Goal: Task Accomplishment & Management: Complete application form

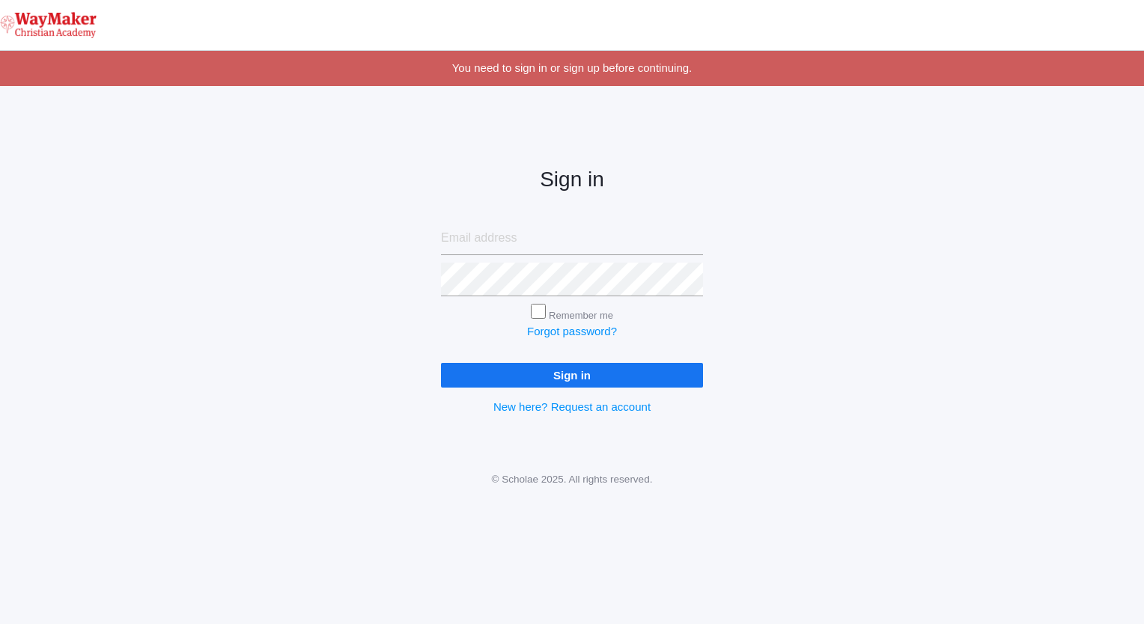
type input "[EMAIL_ADDRESS][DOMAIN_NAME]"
click at [587, 374] on input "Sign in" at bounding box center [572, 375] width 262 height 25
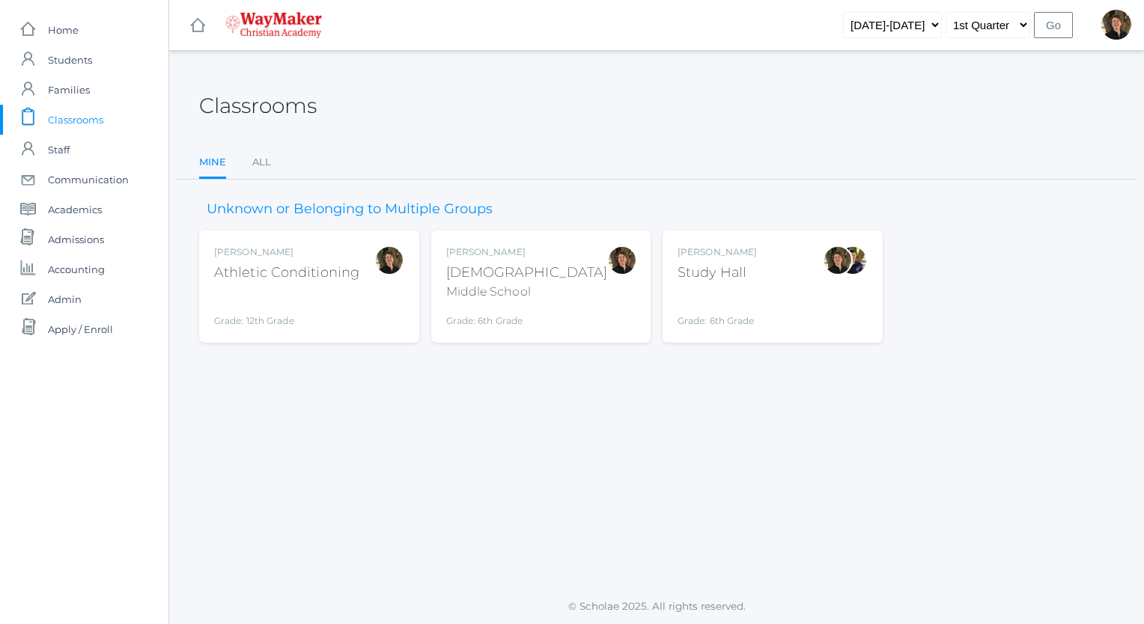
click at [524, 283] on div "Middle School" at bounding box center [527, 292] width 162 height 18
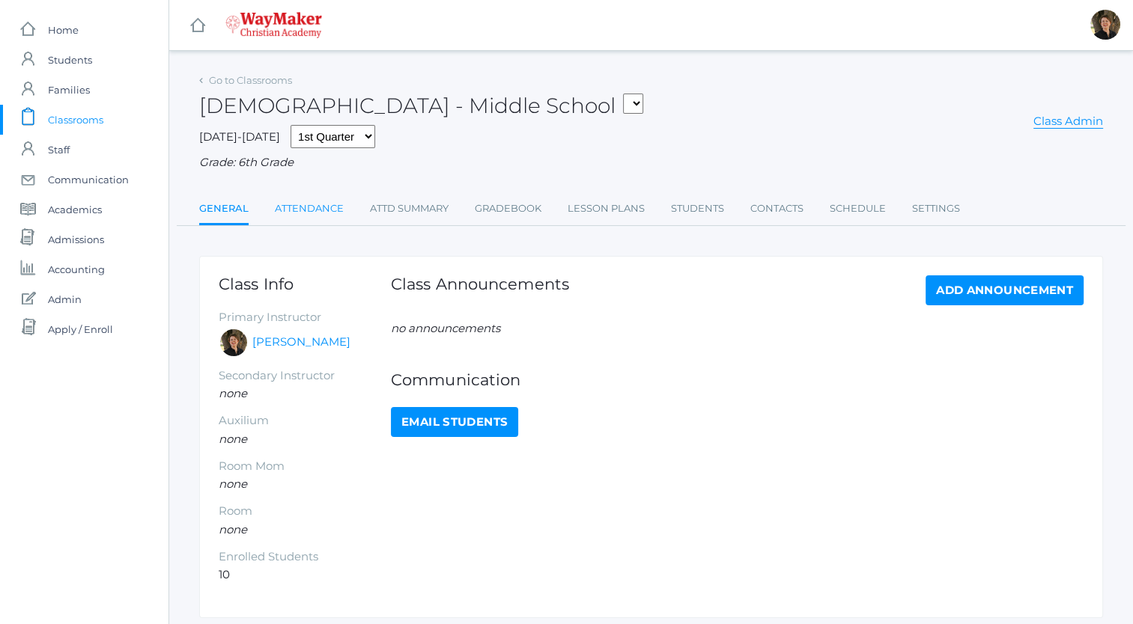
click at [299, 207] on link "Attendance" at bounding box center [309, 209] width 69 height 30
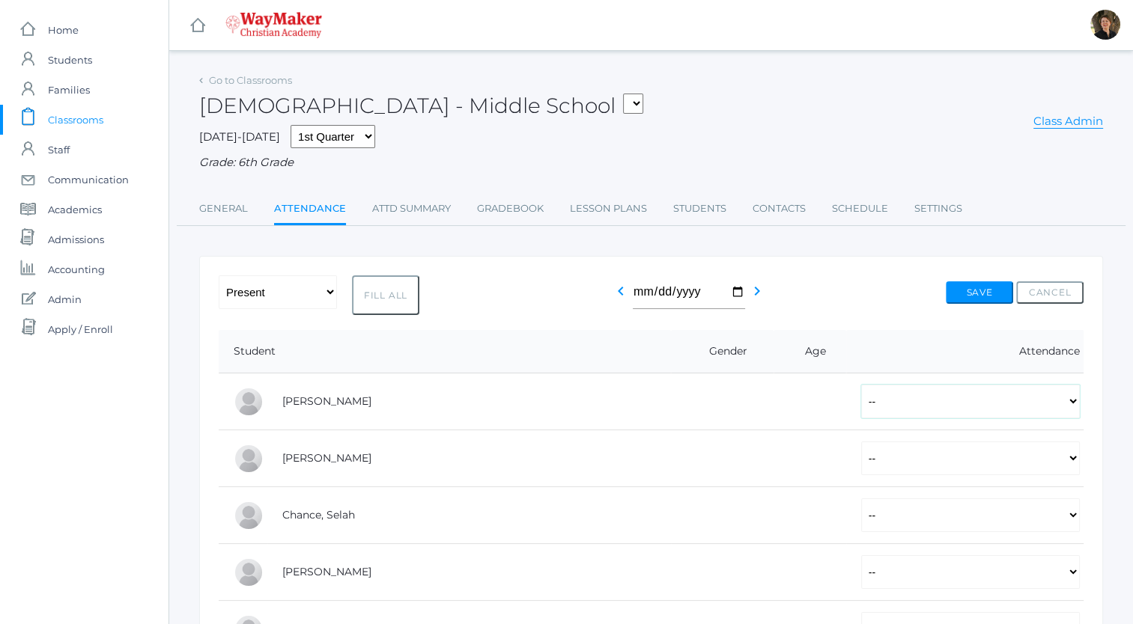
click at [953, 406] on select "-- Present Tardy Excused Tardy Unexcused Absent Excused Absent Unexcused" at bounding box center [970, 402] width 219 height 34
select select "P"
click at [861, 385] on select "-- Present Tardy Excused Tardy Unexcused Absent Excused Absent Unexcused" at bounding box center [970, 402] width 219 height 34
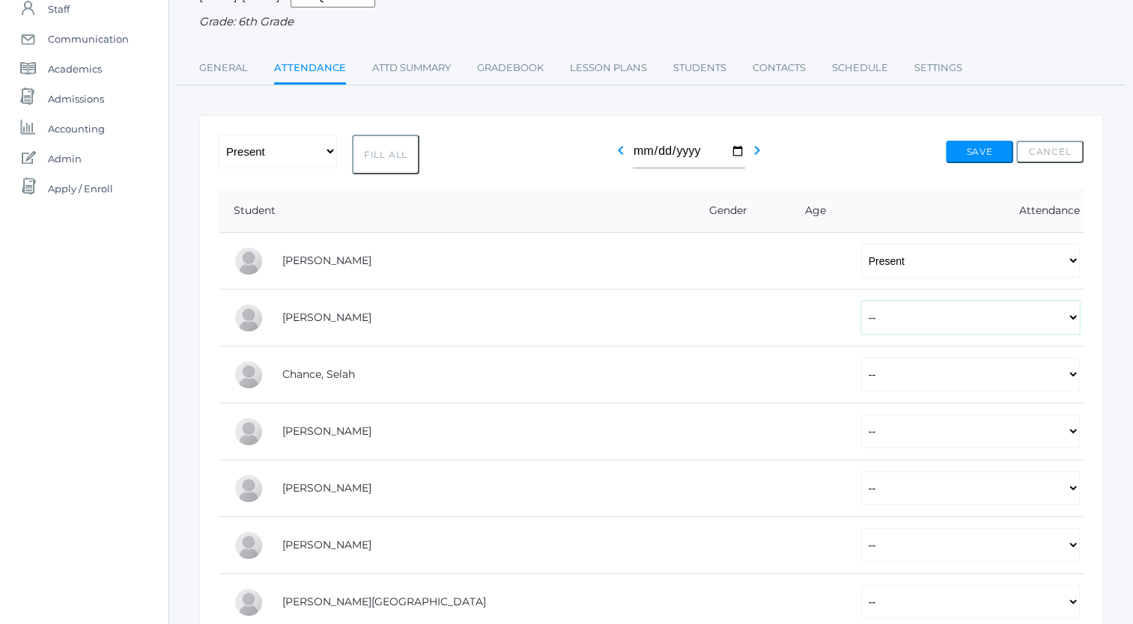
click at [868, 317] on select "-- Present Tardy Excused Tardy Unexcused Absent Excused Absent Unexcused" at bounding box center [970, 318] width 219 height 34
select select "P"
click at [861, 301] on select "-- Present Tardy Excused Tardy Unexcused Absent Excused Absent Unexcused" at bounding box center [970, 318] width 219 height 34
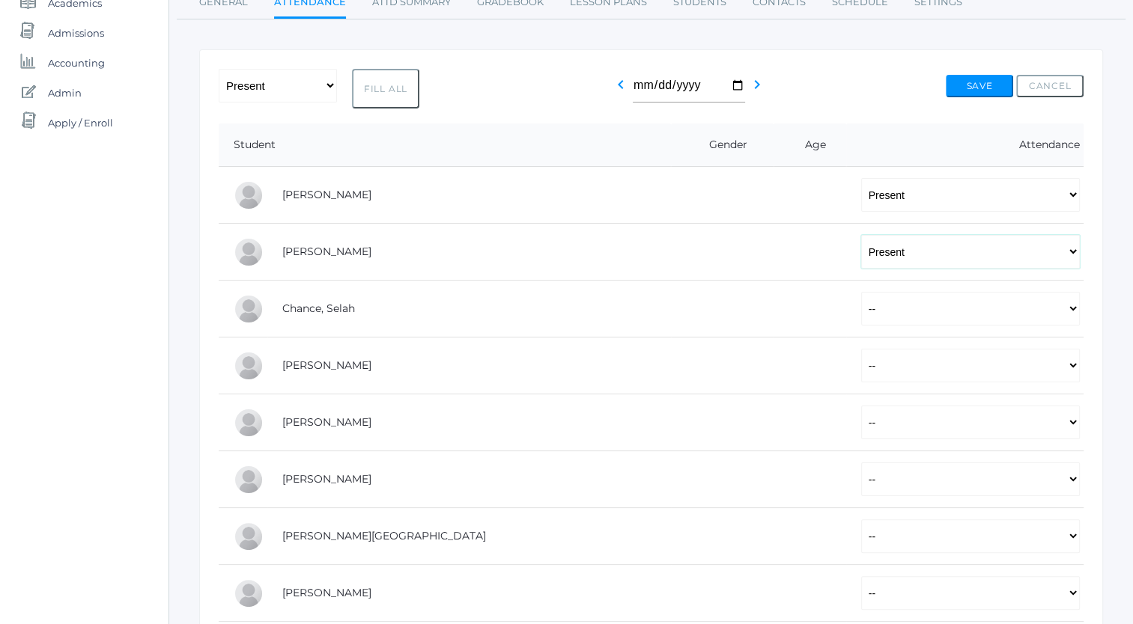
scroll to position [214, 0]
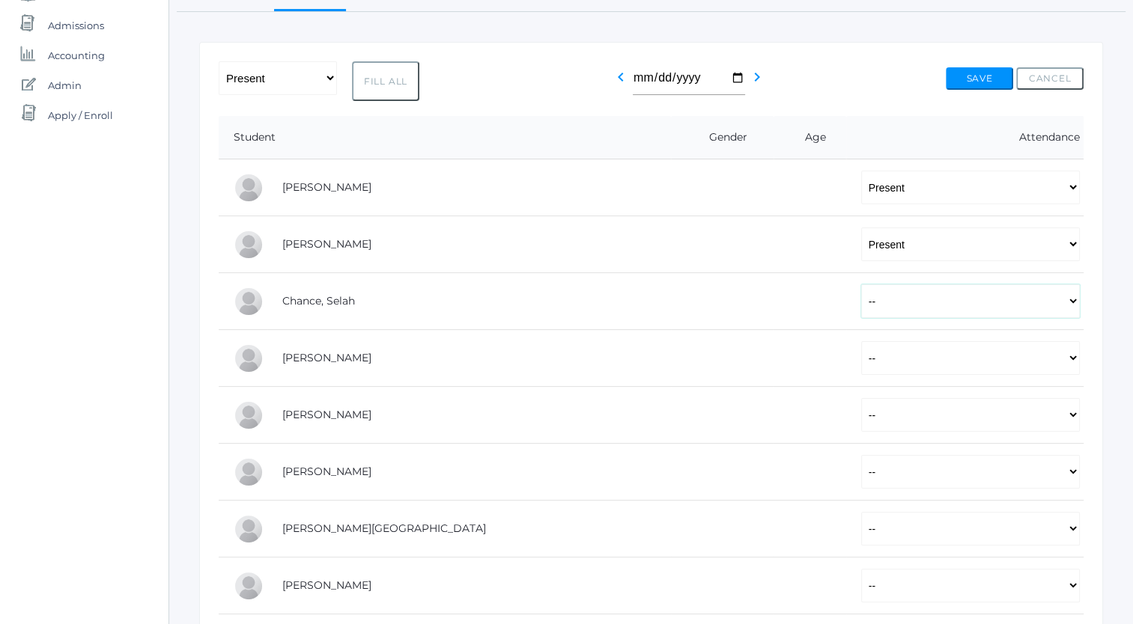
click at [861, 303] on select "-- Present Tardy Excused Tardy Unexcused Absent Excused Absent Unexcused" at bounding box center [970, 301] width 219 height 34
select select "P"
click at [861, 284] on select "-- Present Tardy Excused Tardy Unexcused Absent Excused Absent Unexcused" at bounding box center [970, 301] width 219 height 34
click at [861, 356] on select "-- Present Tardy Excused Tardy Unexcused Absent Excused Absent Unexcused" at bounding box center [970, 358] width 219 height 34
select select "AE"
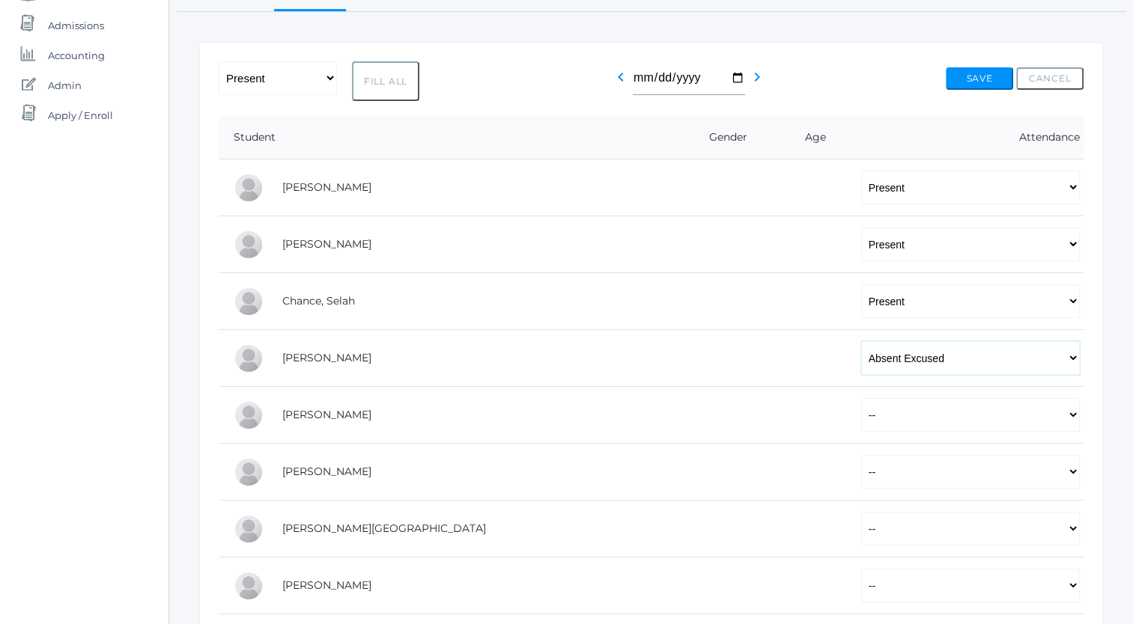
click at [861, 341] on select "-- Present Tardy Excused Tardy Unexcused Absent Excused Absent Unexcused" at bounding box center [970, 358] width 219 height 34
click at [861, 414] on select "-- Present Tardy Excused Tardy Unexcused Absent Excused Absent Unexcused" at bounding box center [970, 415] width 219 height 34
select select "P"
click at [861, 398] on select "-- Present Tardy Excused Tardy Unexcused Absent Excused Absent Unexcused" at bounding box center [970, 415] width 219 height 34
click at [861, 475] on select "-- Present Tardy Excused Tardy Unexcused Absent Excused Absent Unexcused" at bounding box center [970, 472] width 219 height 34
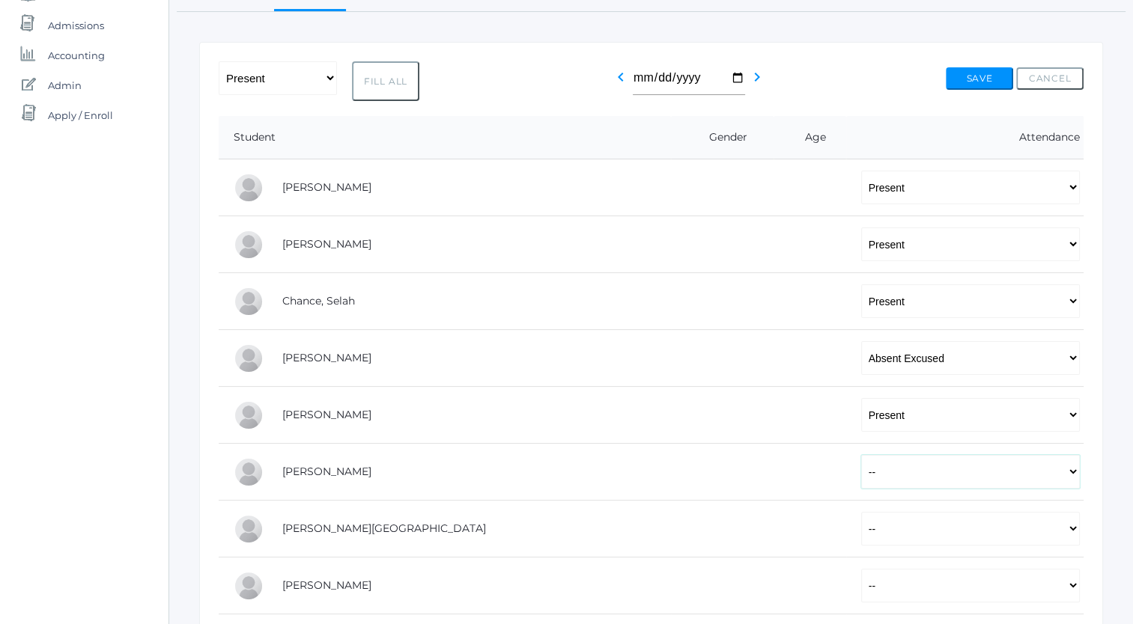
select select "P"
click at [861, 455] on select "-- Present Tardy Excused Tardy Unexcused Absent Excused Absent Unexcused" at bounding box center [970, 472] width 219 height 34
click at [861, 524] on select "-- Present Tardy Excused Tardy Unexcused Absent Excused Absent Unexcused" at bounding box center [970, 529] width 219 height 34
select select "P"
click at [861, 512] on select "-- Present Tardy Excused Tardy Unexcused Absent Excused Absent Unexcused" at bounding box center [970, 529] width 219 height 34
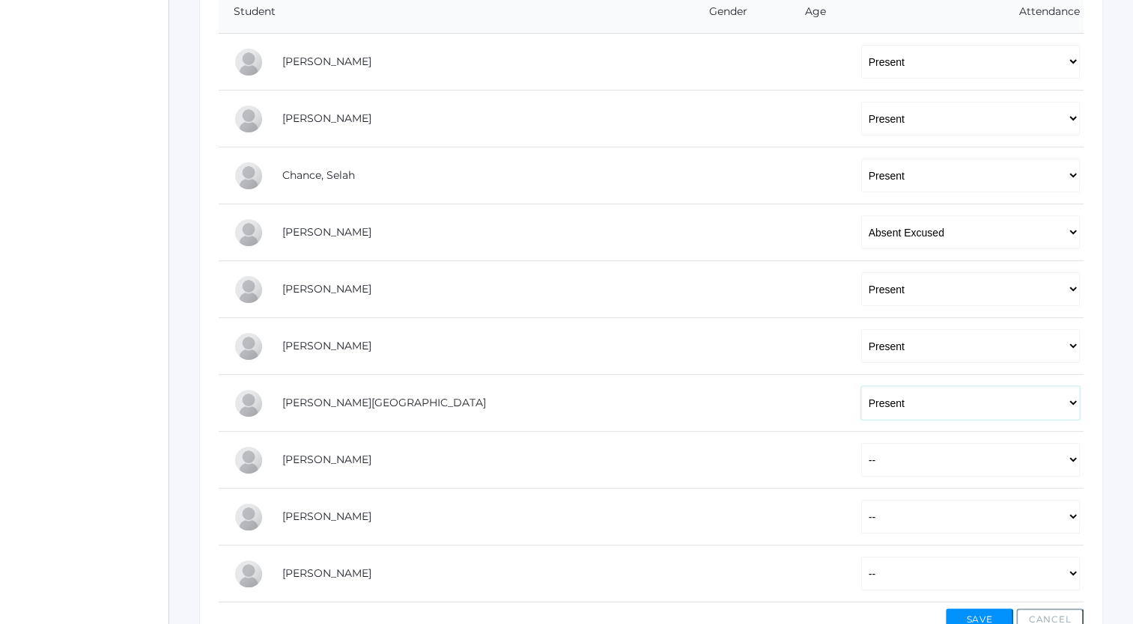
scroll to position [350, 0]
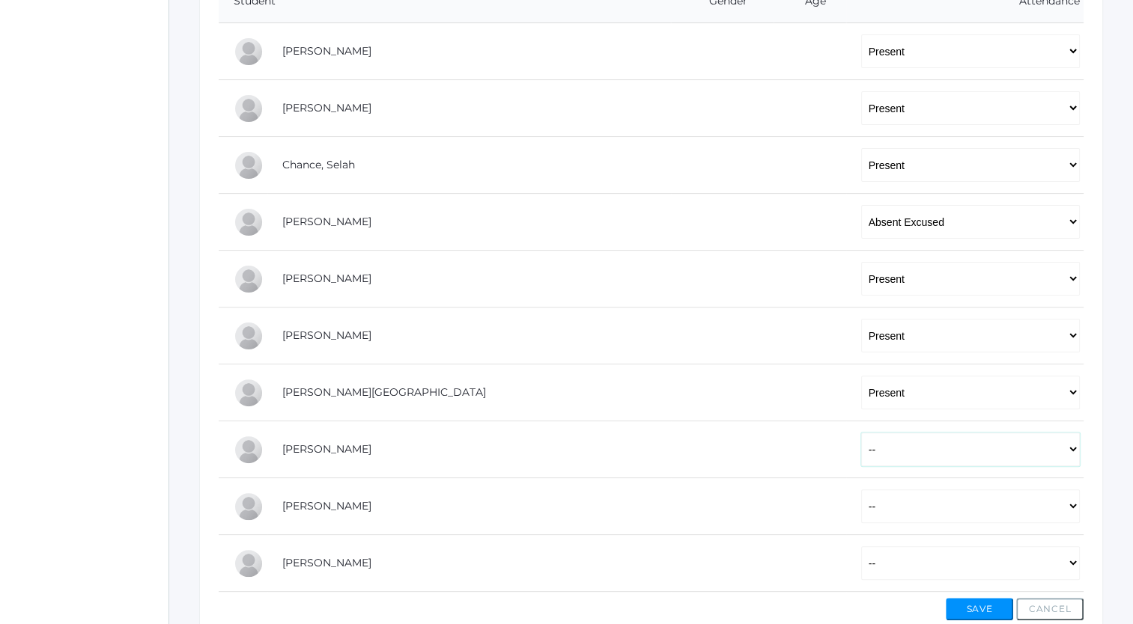
click at [861, 454] on select "-- Present Tardy Excused Tardy Unexcused Absent Excused Absent Unexcused" at bounding box center [970, 450] width 219 height 34
select select "P"
click at [861, 433] on select "-- Present Tardy Excused Tardy Unexcused Absent Excused Absent Unexcused" at bounding box center [970, 450] width 219 height 34
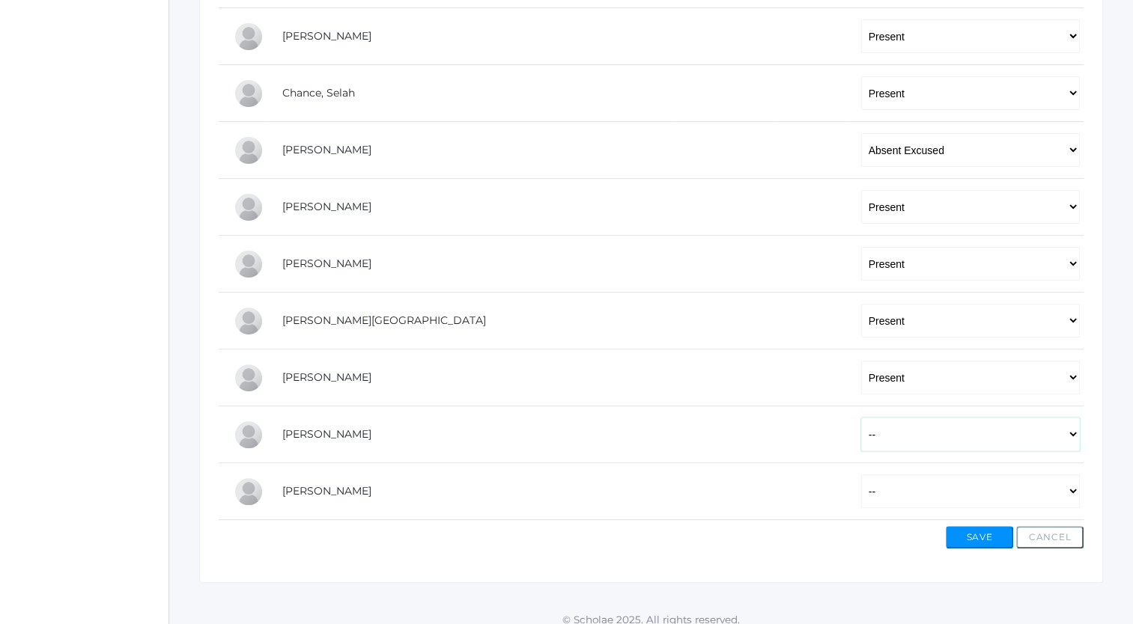
click at [861, 437] on select "-- Present Tardy Excused Tardy Unexcused Absent Excused Absent Unexcused" at bounding box center [970, 435] width 219 height 34
select select "P"
click at [861, 418] on select "-- Present Tardy Excused Tardy Unexcused Absent Excused Absent Unexcused" at bounding box center [970, 435] width 219 height 34
click at [861, 486] on select "-- Present Tardy Excused Tardy Unexcused Absent Excused Absent Unexcused" at bounding box center [970, 492] width 219 height 34
select select "P"
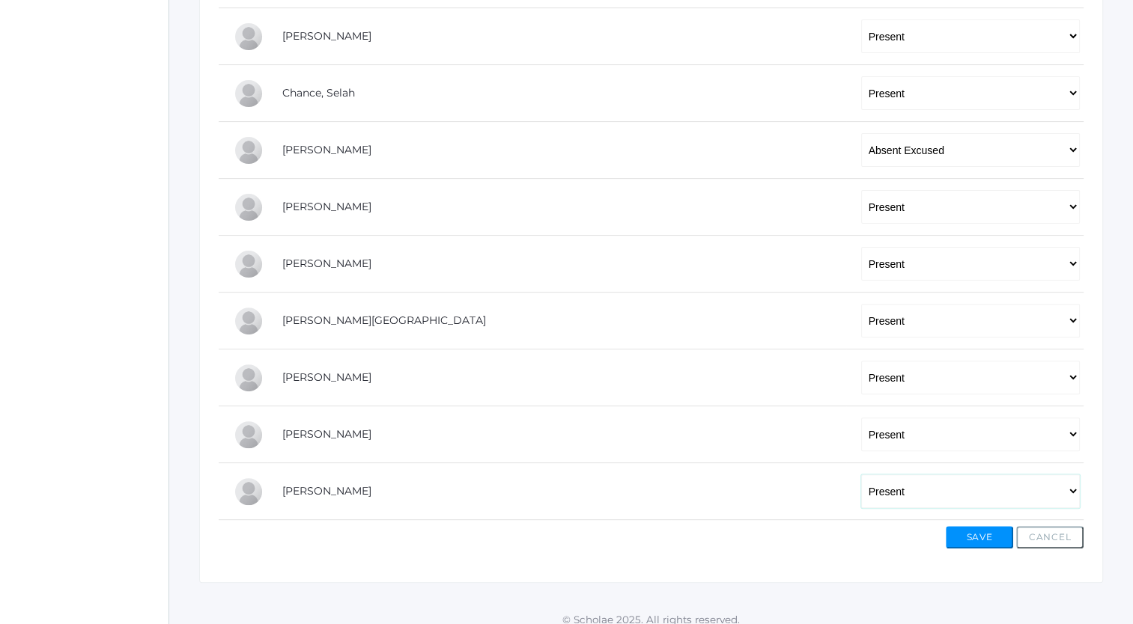
click at [861, 475] on select "-- Present Tardy Excused Tardy Unexcused Absent Excused Absent Unexcused" at bounding box center [970, 492] width 219 height 34
click at [995, 532] on button "Save" at bounding box center [978, 537] width 67 height 22
